Goal: Task Accomplishment & Management: Complete application form

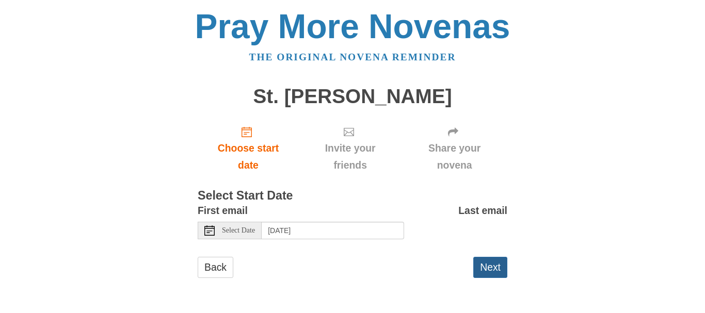
click at [495, 264] on button "Next" at bounding box center [490, 267] width 34 height 21
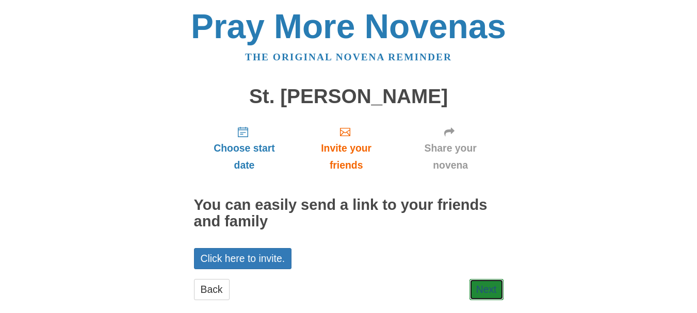
click at [494, 283] on link "Next" at bounding box center [487, 289] width 34 height 21
